Goal: Task Accomplishment & Management: Use online tool/utility

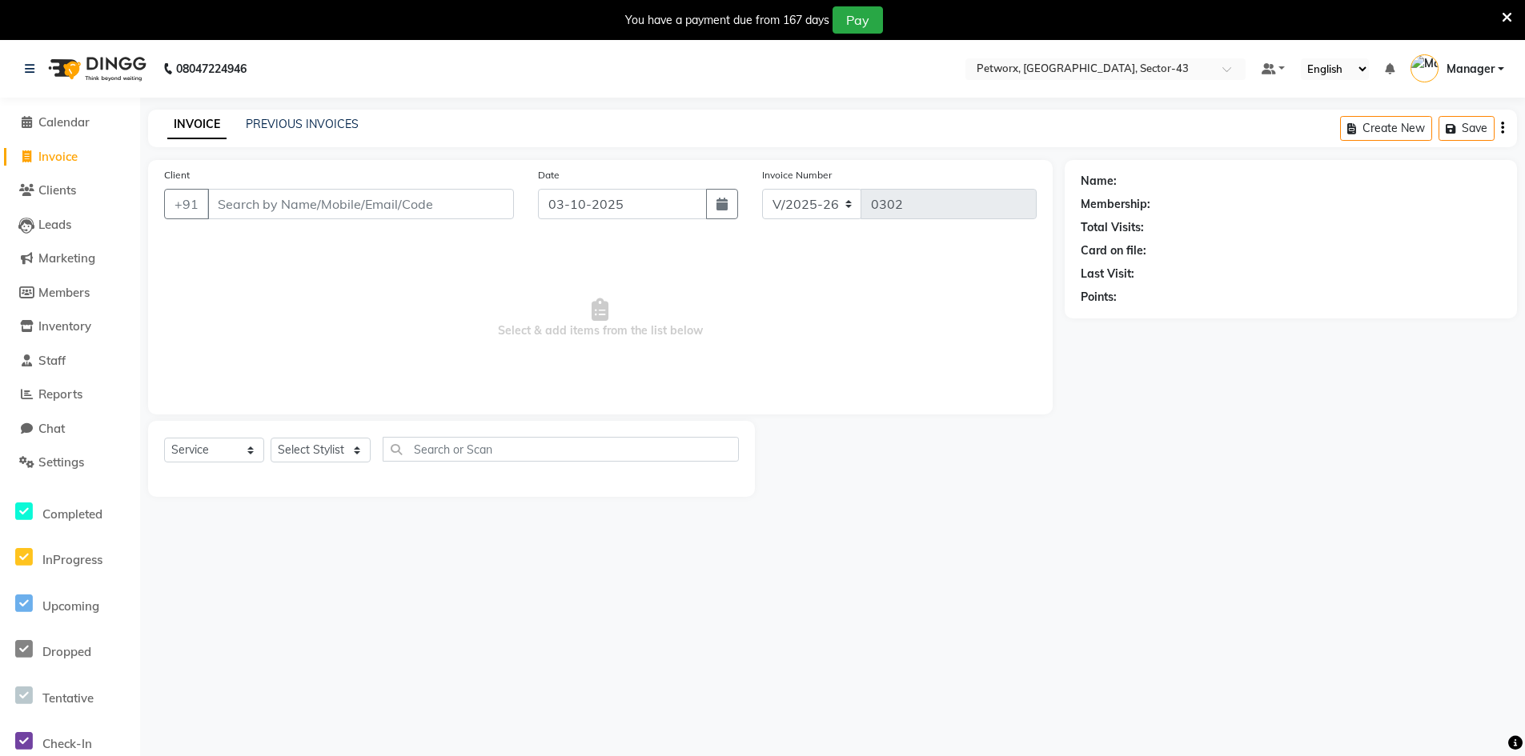
select select "8169"
select select "service"
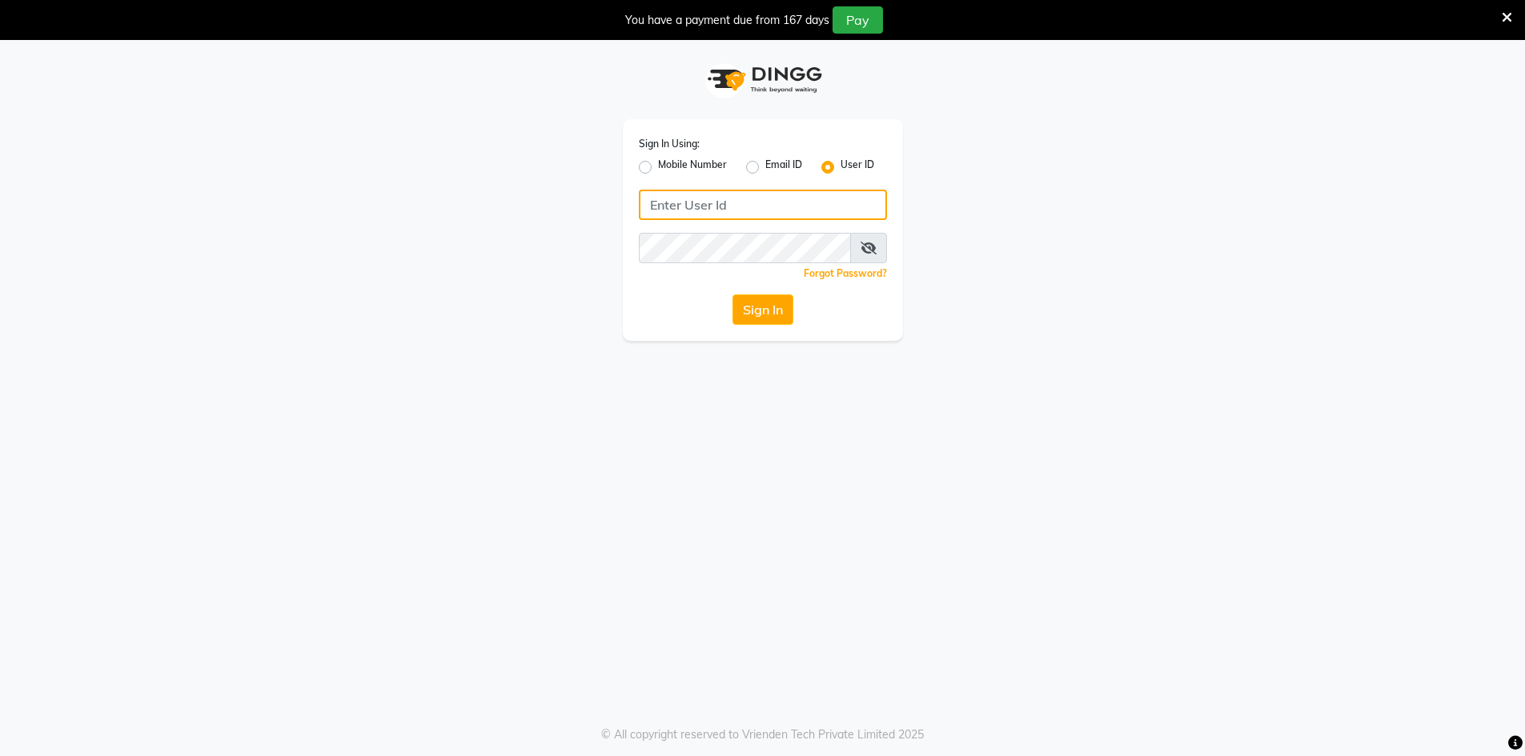
type input "e3619-01"
click at [737, 307] on button "Sign In" at bounding box center [762, 310] width 61 height 30
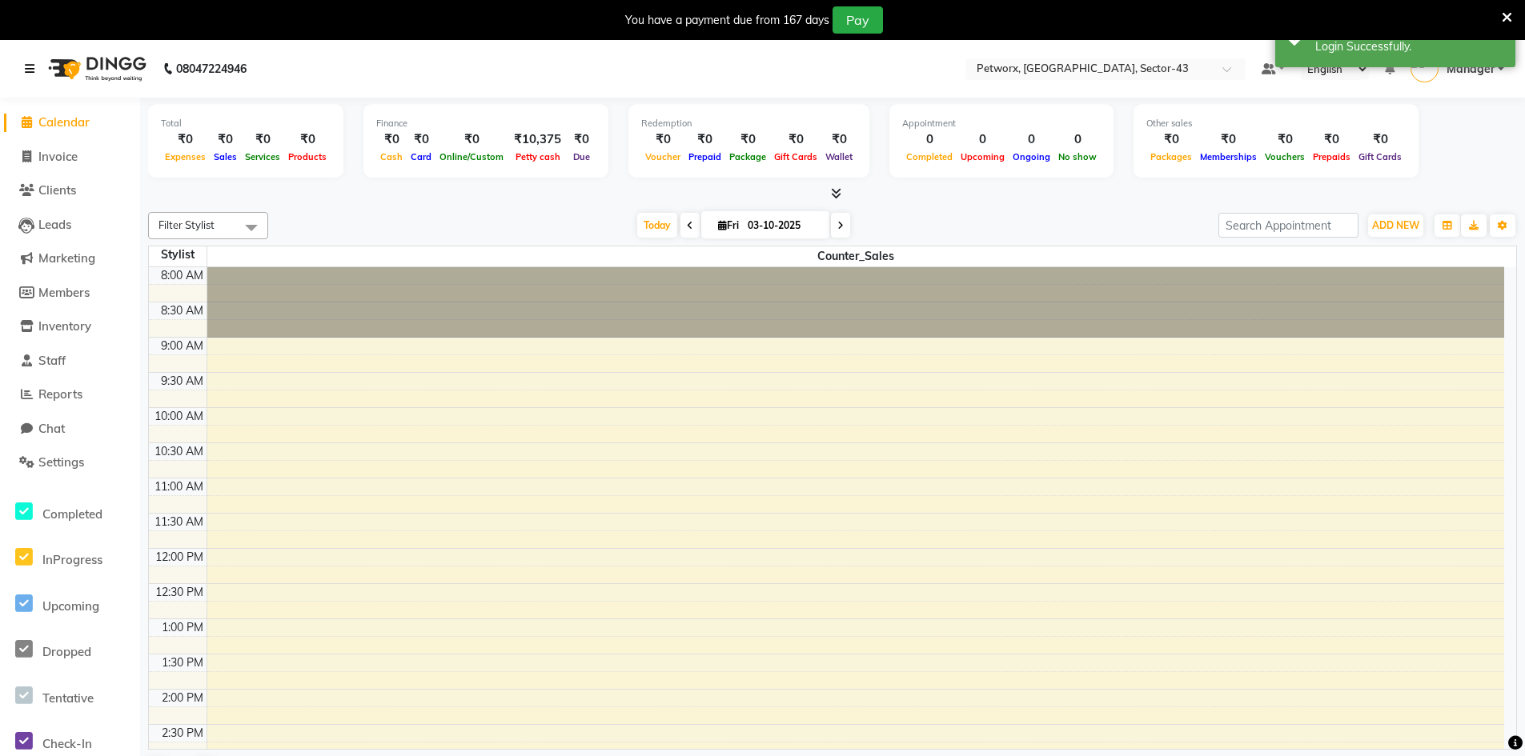
click at [24, 70] on div "08047224946" at bounding box center [136, 68] width 246 height 45
click at [75, 169] on li "Invoice" at bounding box center [70, 157] width 140 height 34
click at [70, 162] on span "Invoice" at bounding box center [57, 156] width 39 height 15
select select "service"
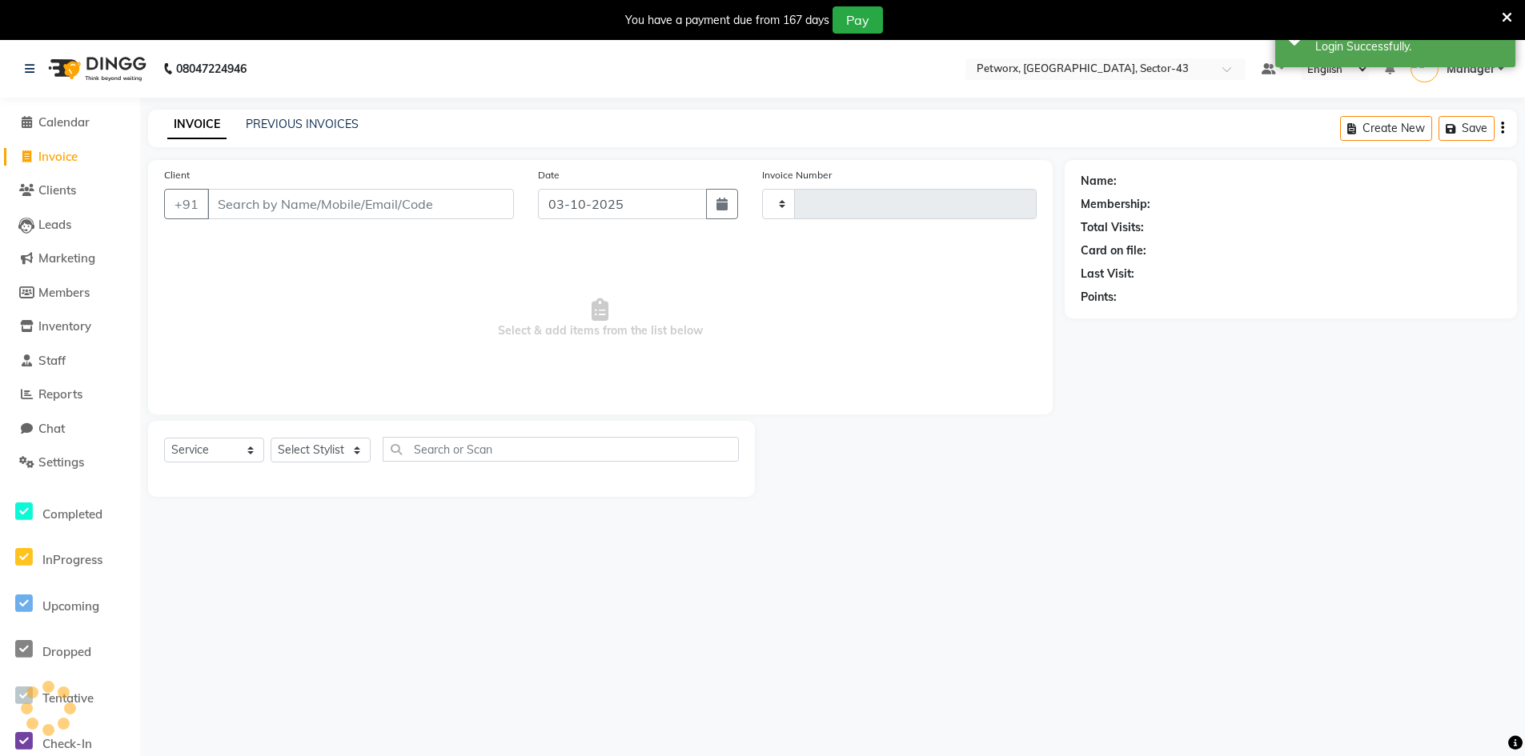
type input "0302"
select select "8169"
